Goal: Information Seeking & Learning: Learn about a topic

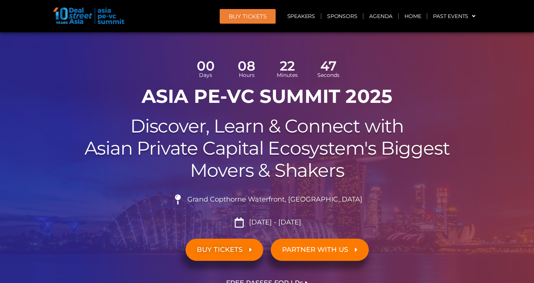
scroll to position [30, 0]
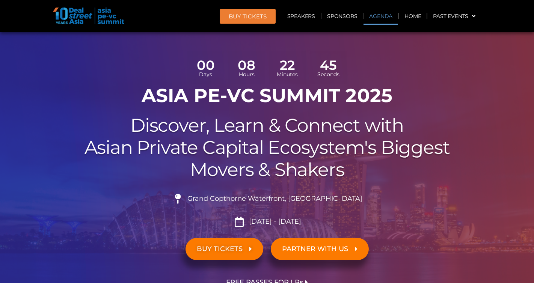
click at [380, 18] on link "Agenda" at bounding box center [381, 16] width 35 height 17
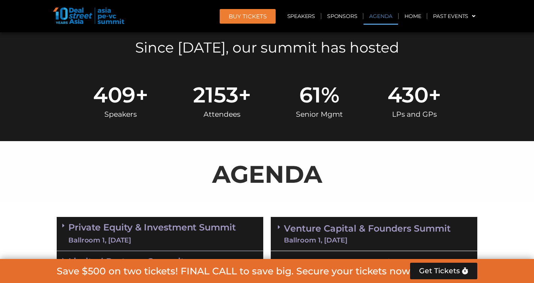
scroll to position [433, 0]
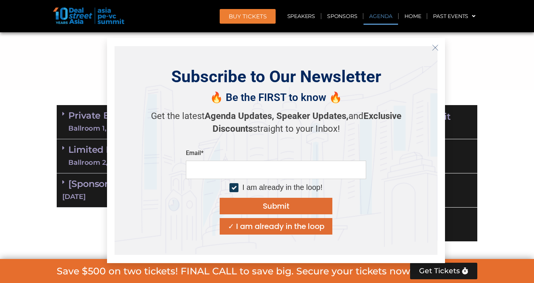
click at [437, 47] on icon "Close" at bounding box center [435, 47] width 7 height 7
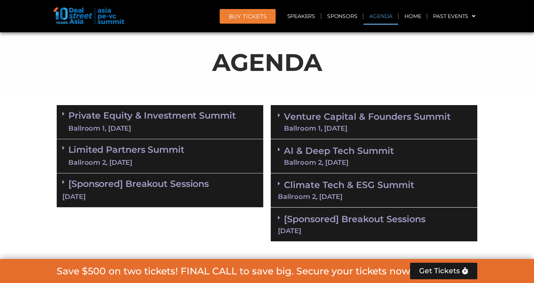
click at [62, 112] on icon at bounding box center [63, 114] width 2 height 6
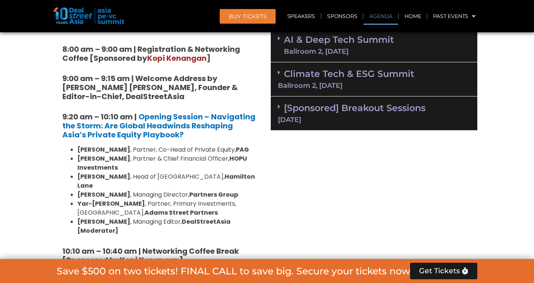
scroll to position [546, 0]
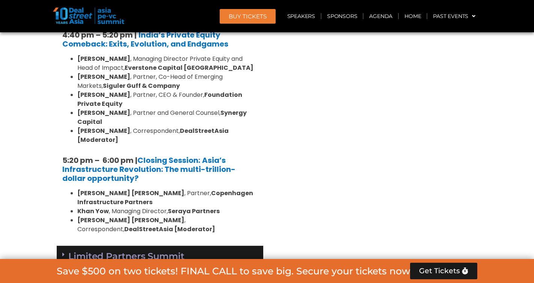
scroll to position [1513, 0]
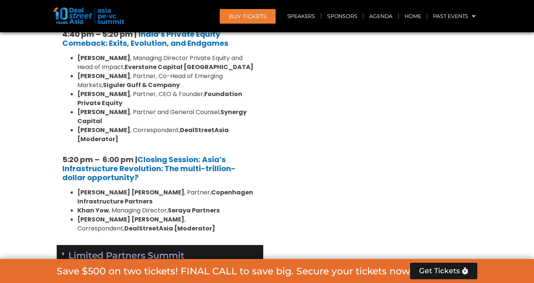
click at [68, 251] on link "Limited Partners [GEOGRAPHIC_DATA] 2, [DATE]" at bounding box center [126, 262] width 116 height 23
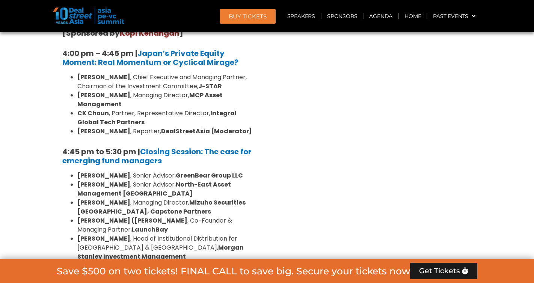
scroll to position [2331, 0]
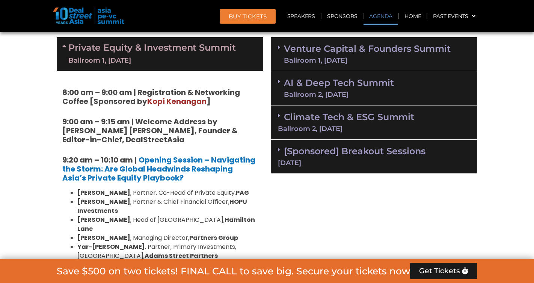
scroll to position [493, 0]
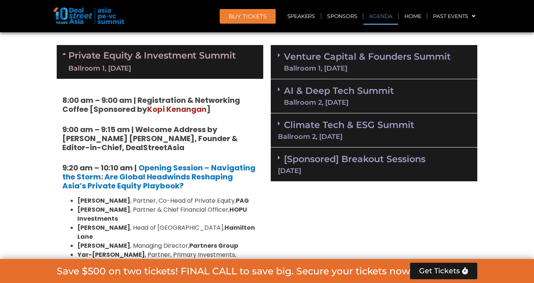
click at [317, 65] on div "Ballroom 1, [DATE]" at bounding box center [367, 68] width 167 height 7
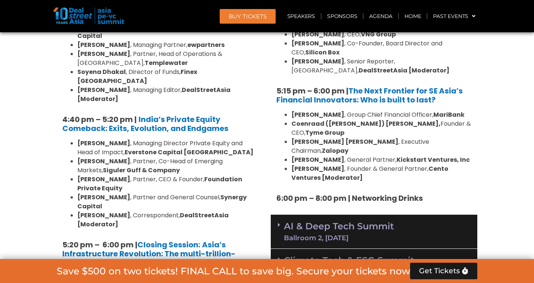
scroll to position [1435, 0]
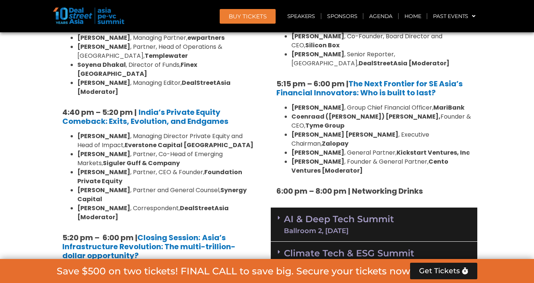
click at [337, 228] on div "Ballroom 2, [DATE]" at bounding box center [339, 231] width 110 height 7
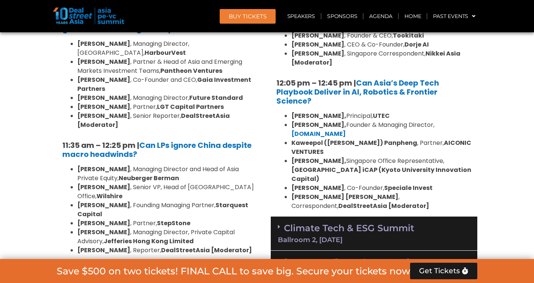
scroll to position [1852, 0]
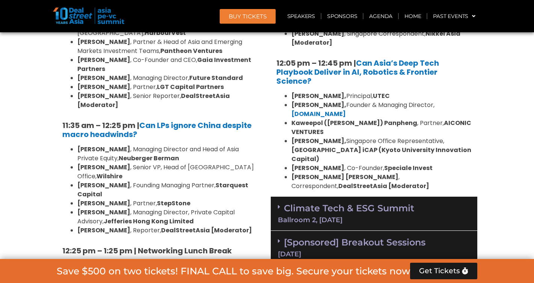
click at [337, 231] on div "[Sponsored] Breakout Sessions [DATE]" at bounding box center [374, 248] width 207 height 34
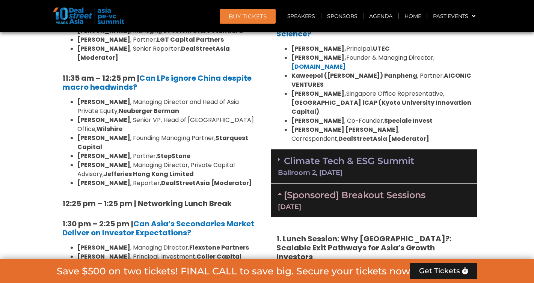
scroll to position [1896, 0]
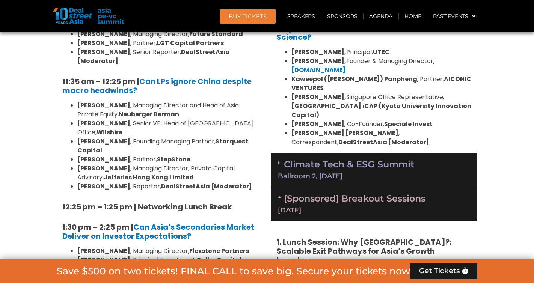
click at [338, 173] on div "Ballroom 2, [DATE]" at bounding box center [374, 176] width 192 height 7
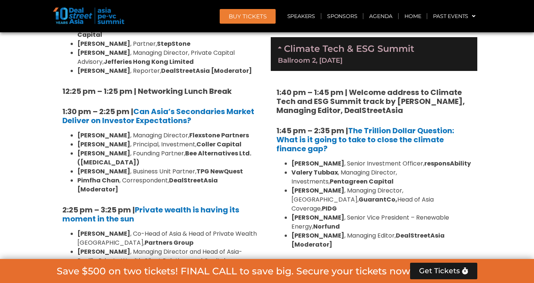
scroll to position [2012, 0]
